Goal: Transaction & Acquisition: Book appointment/travel/reservation

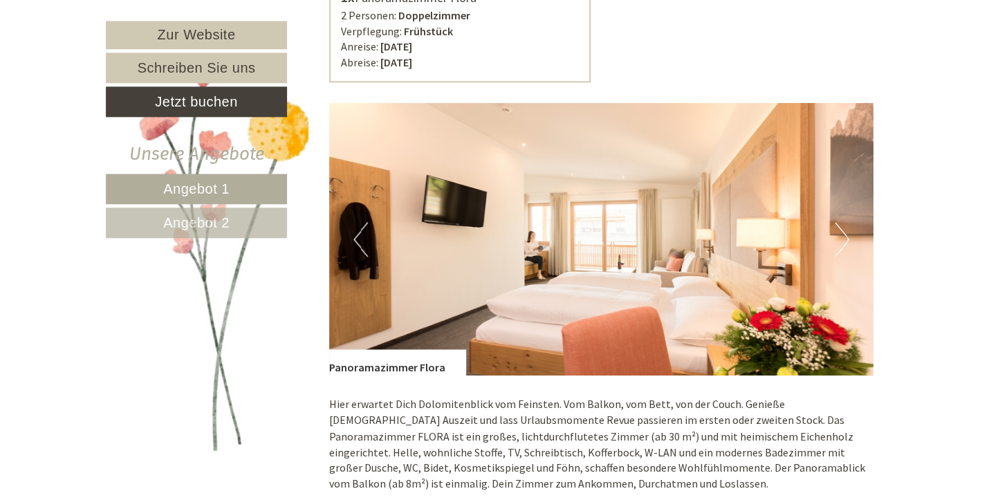
scroll to position [803, 0]
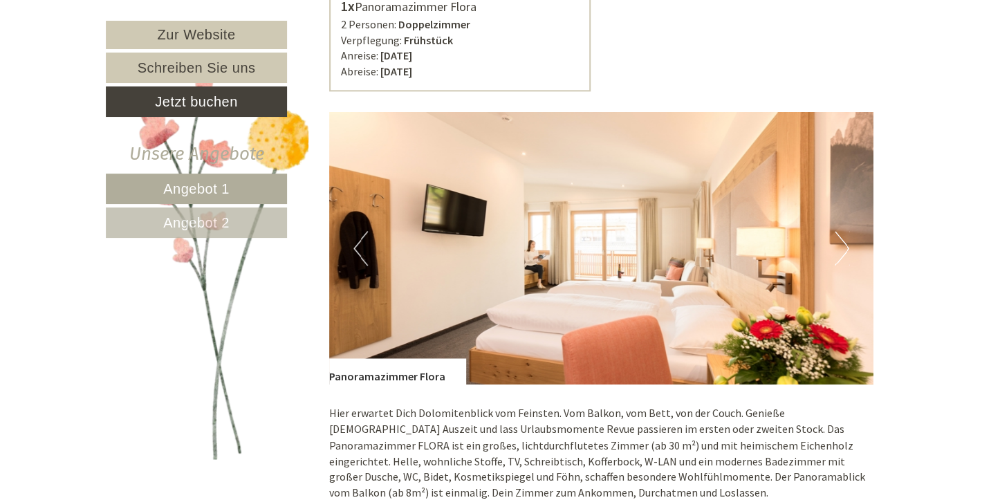
click at [845, 242] on button "Next" at bounding box center [841, 248] width 15 height 35
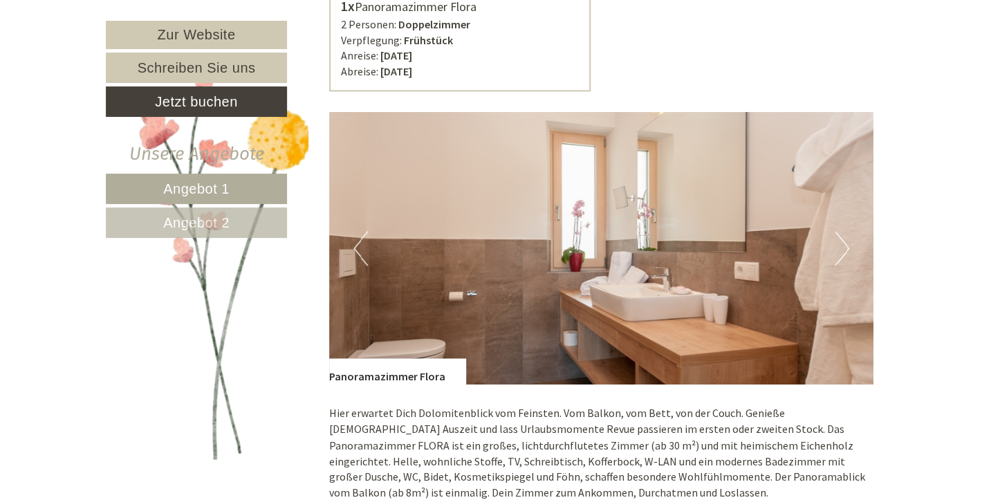
click at [845, 242] on button "Next" at bounding box center [841, 248] width 15 height 35
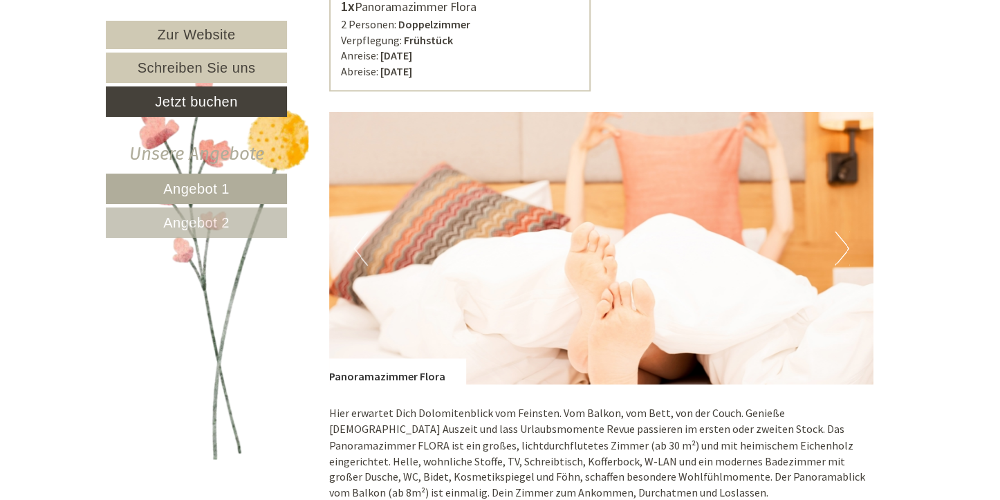
click at [845, 242] on button "Next" at bounding box center [841, 248] width 15 height 35
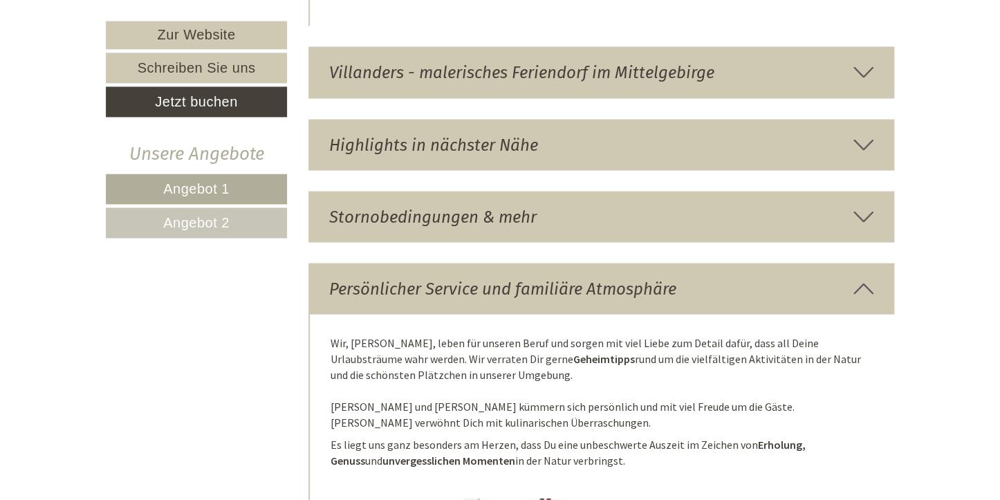
scroll to position [3723, 0]
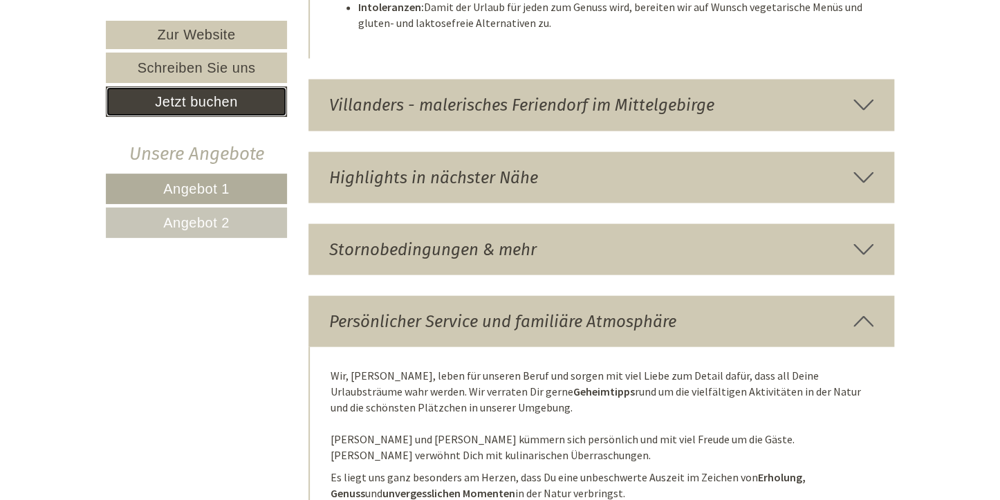
click at [224, 98] on link "Jetzt buchen" at bounding box center [196, 101] width 181 height 30
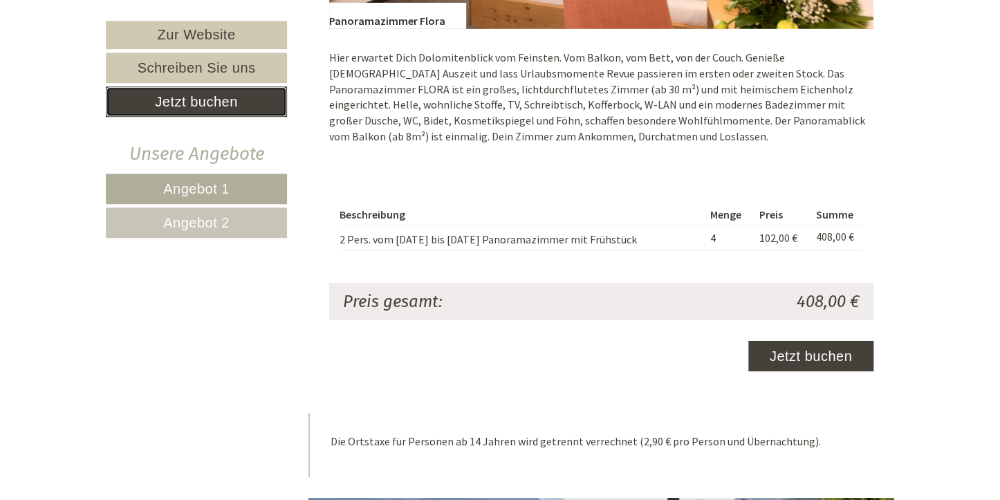
scroll to position [2041, 0]
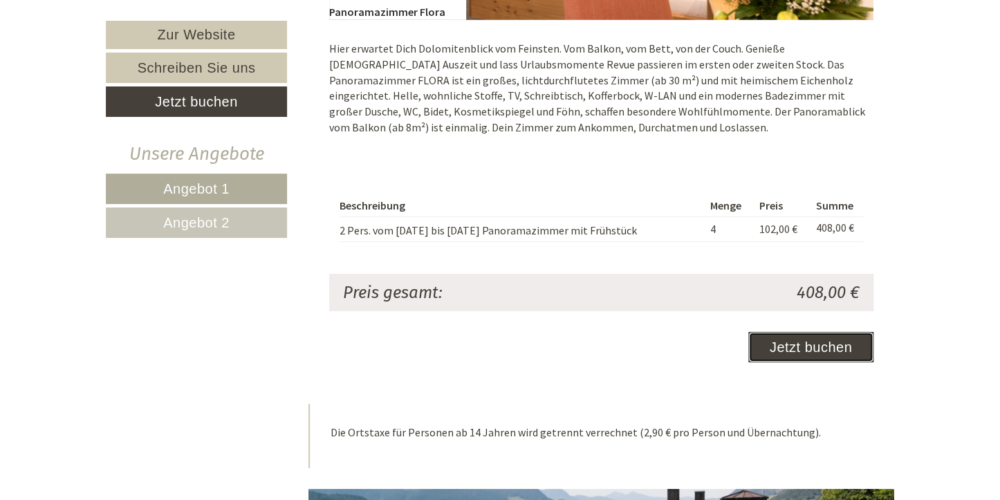
click at [823, 344] on link "Jetzt buchen" at bounding box center [810, 347] width 125 height 30
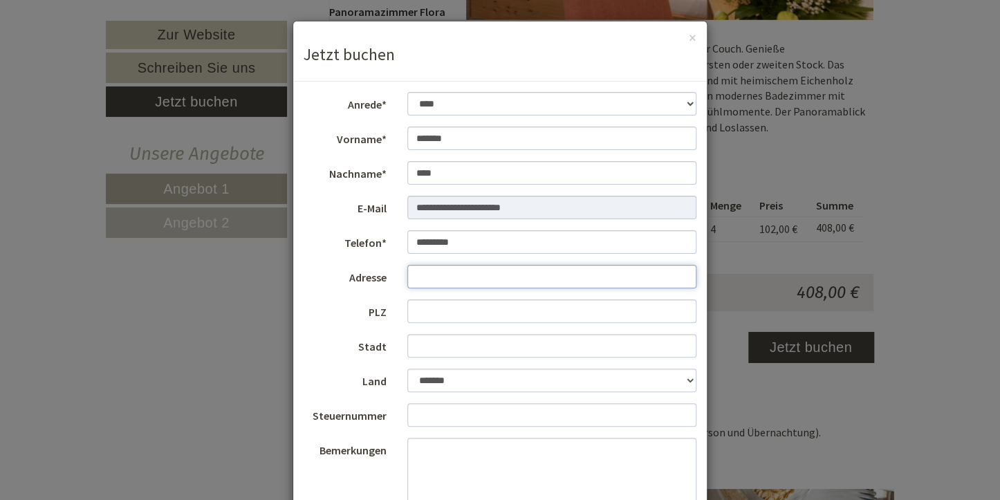
click at [442, 278] on input "Adresse" at bounding box center [552, 277] width 290 height 24
type input "**********"
click at [422, 310] on input "PLZ" at bounding box center [552, 311] width 290 height 24
type input "*****"
click at [453, 348] on input "Stadt" at bounding box center [552, 346] width 290 height 24
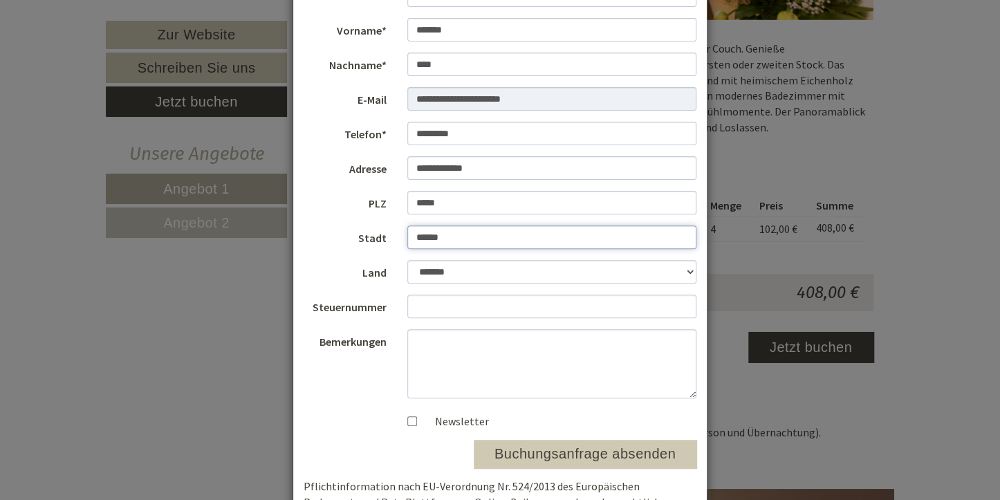
scroll to position [82, 0]
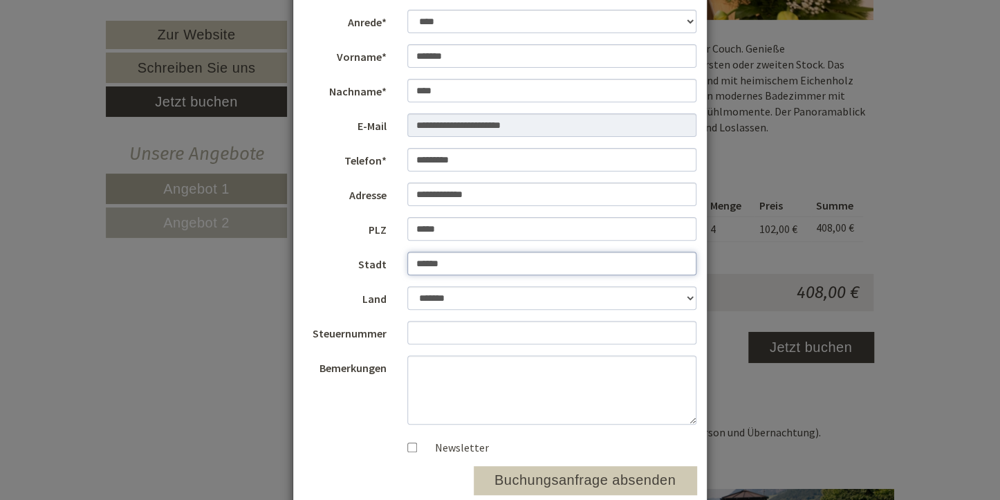
type input "******"
click at [546, 479] on button "Buchungsanfrage absenden" at bounding box center [585, 480] width 223 height 28
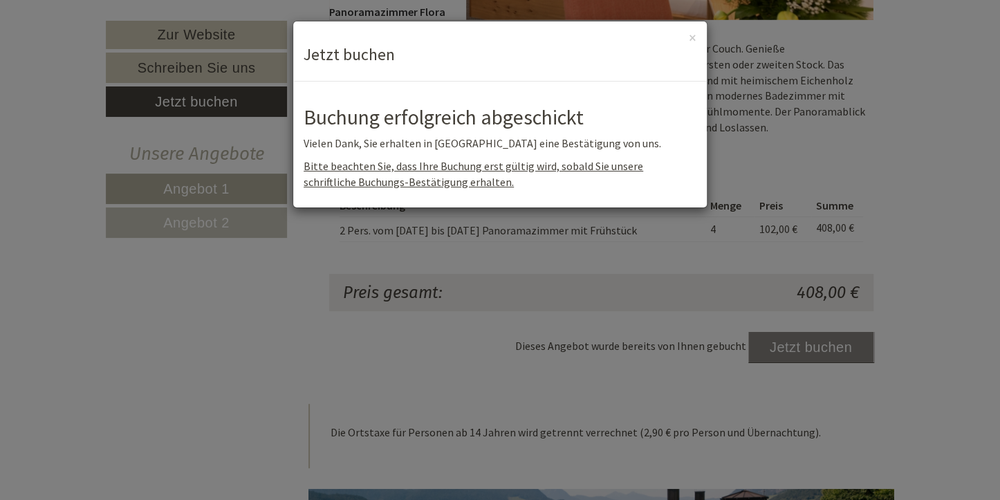
scroll to position [0, 0]
click at [693, 37] on button "×" at bounding box center [693, 37] width 8 height 15
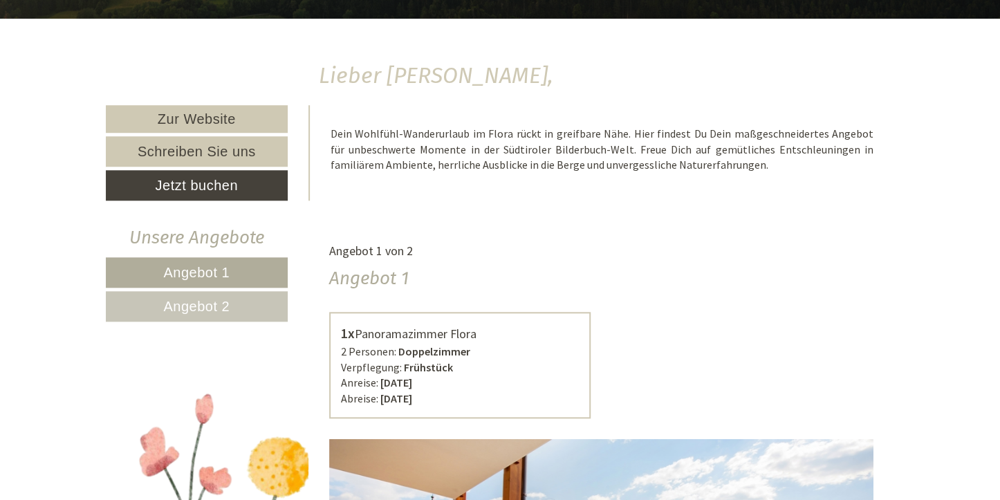
scroll to position [434, 0]
